Goal: Check status: Check status

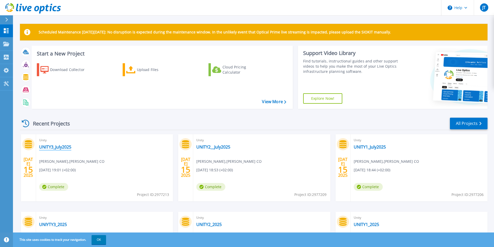
click at [57, 148] on link "UNITY3_July2025" at bounding box center [55, 146] width 32 height 5
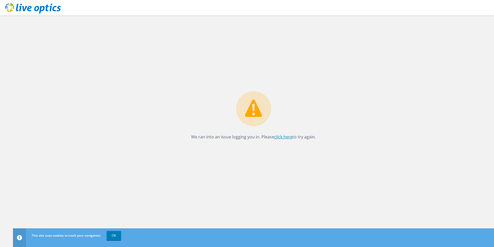
click at [289, 137] on link "click here" at bounding box center [283, 137] width 18 height 6
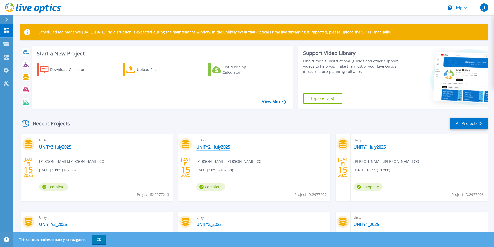
click at [227, 148] on link "UNITY2__July2025" at bounding box center [213, 146] width 34 height 5
click at [380, 147] on link "UNITY1_July2025" at bounding box center [370, 146] width 32 height 5
click at [48, 147] on link "UNITY3_July2025" at bounding box center [55, 146] width 32 height 5
